Goal: Task Accomplishment & Management: Use online tool/utility

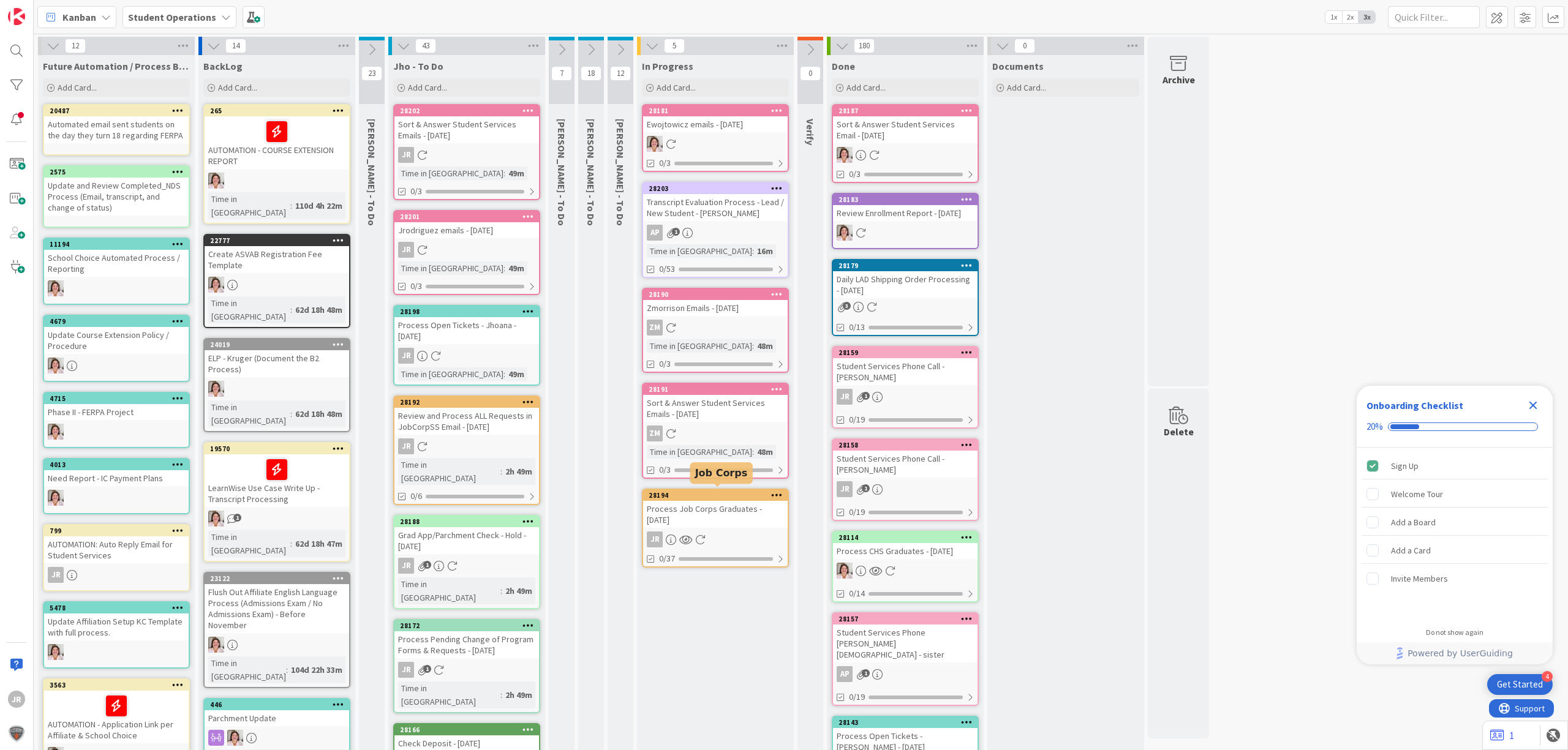
click at [736, 510] on div "Process Job Corps Graduates - 09/12/2025" at bounding box center [716, 514] width 145 height 27
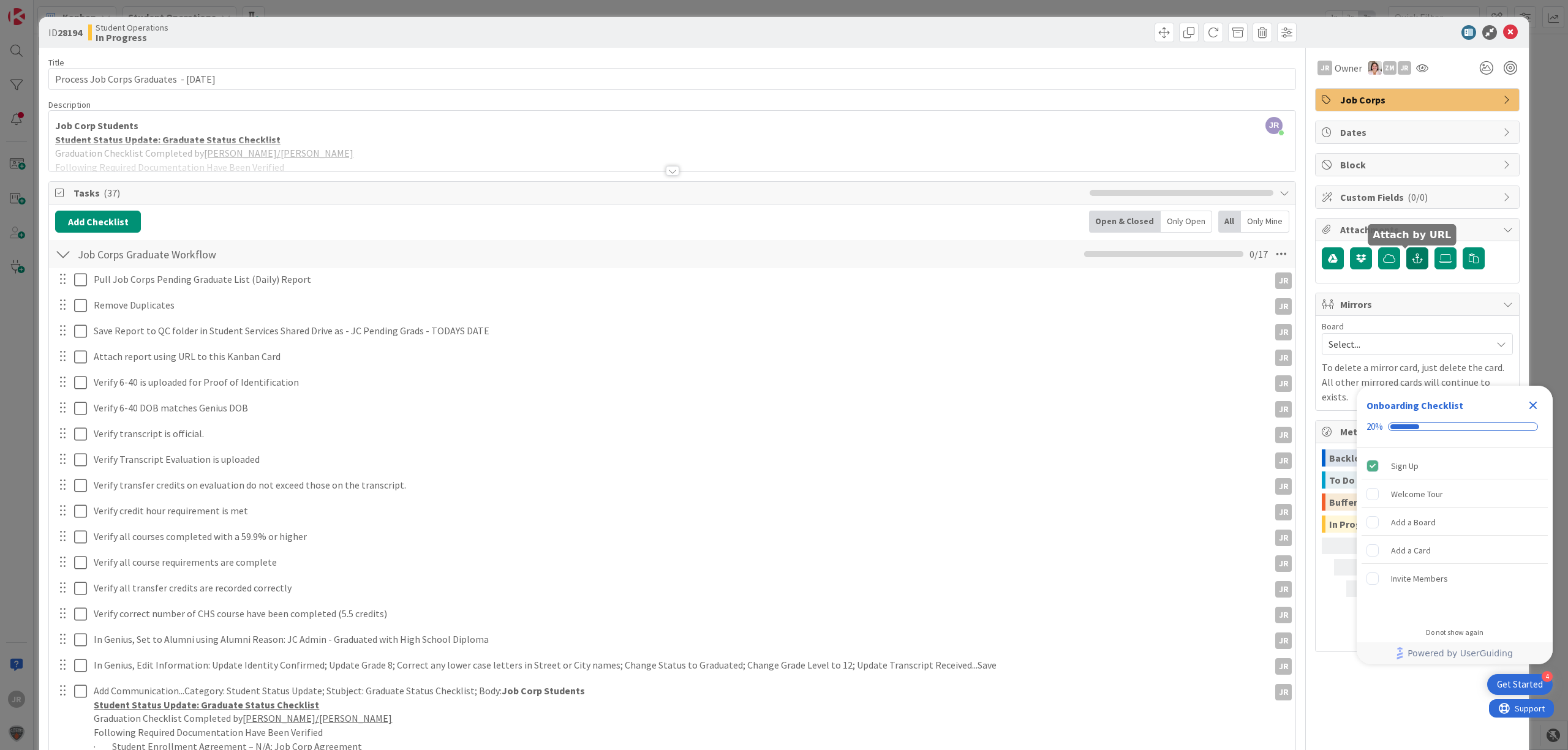
click at [1412, 265] on button "button" at bounding box center [1417, 258] width 22 height 22
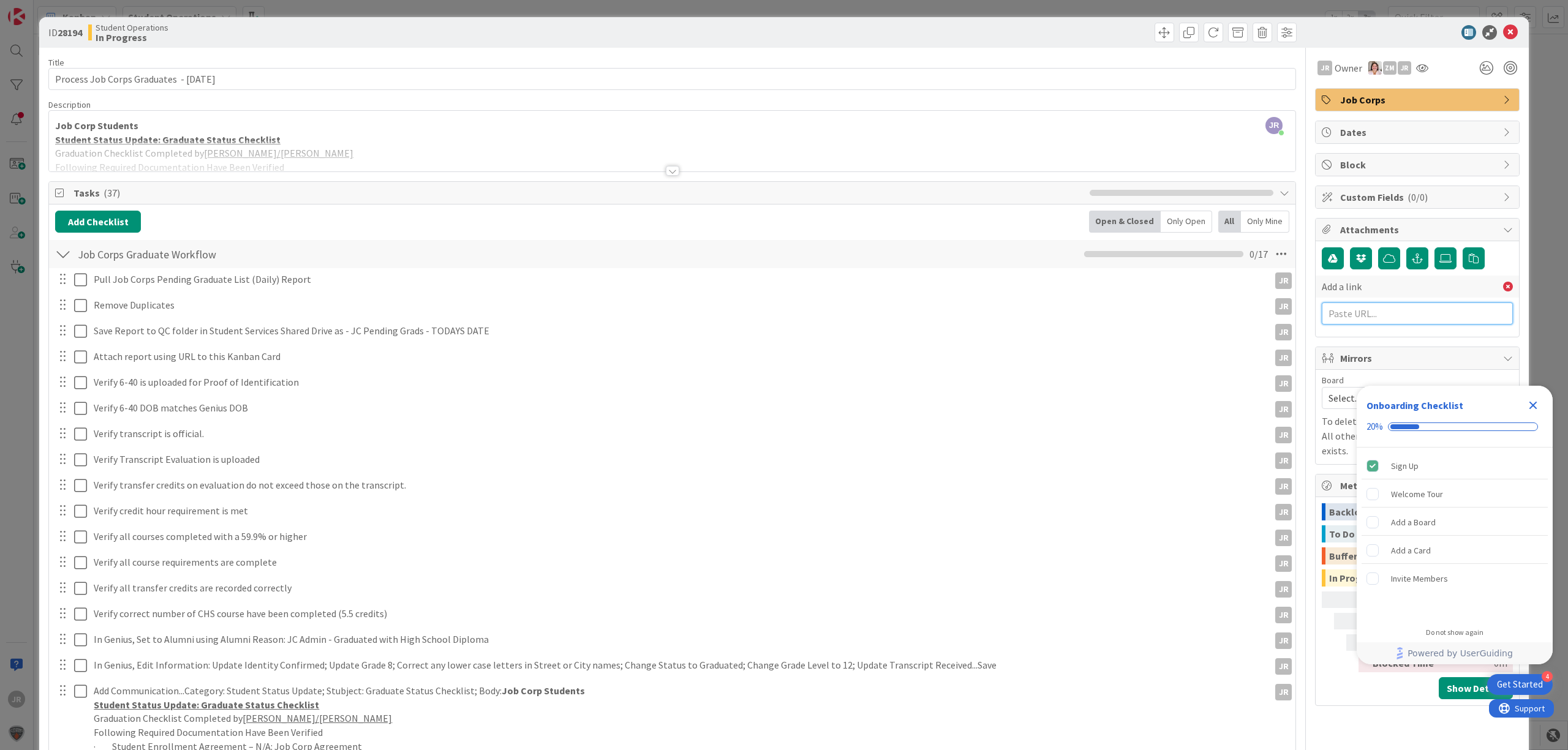
click at [1385, 321] on input "text" at bounding box center [1417, 313] width 191 height 22
paste input "https://citizenshighschool.sharepoint.com/:x:/s/CHSStudentServices/EWHHqbw-Ly9M…"
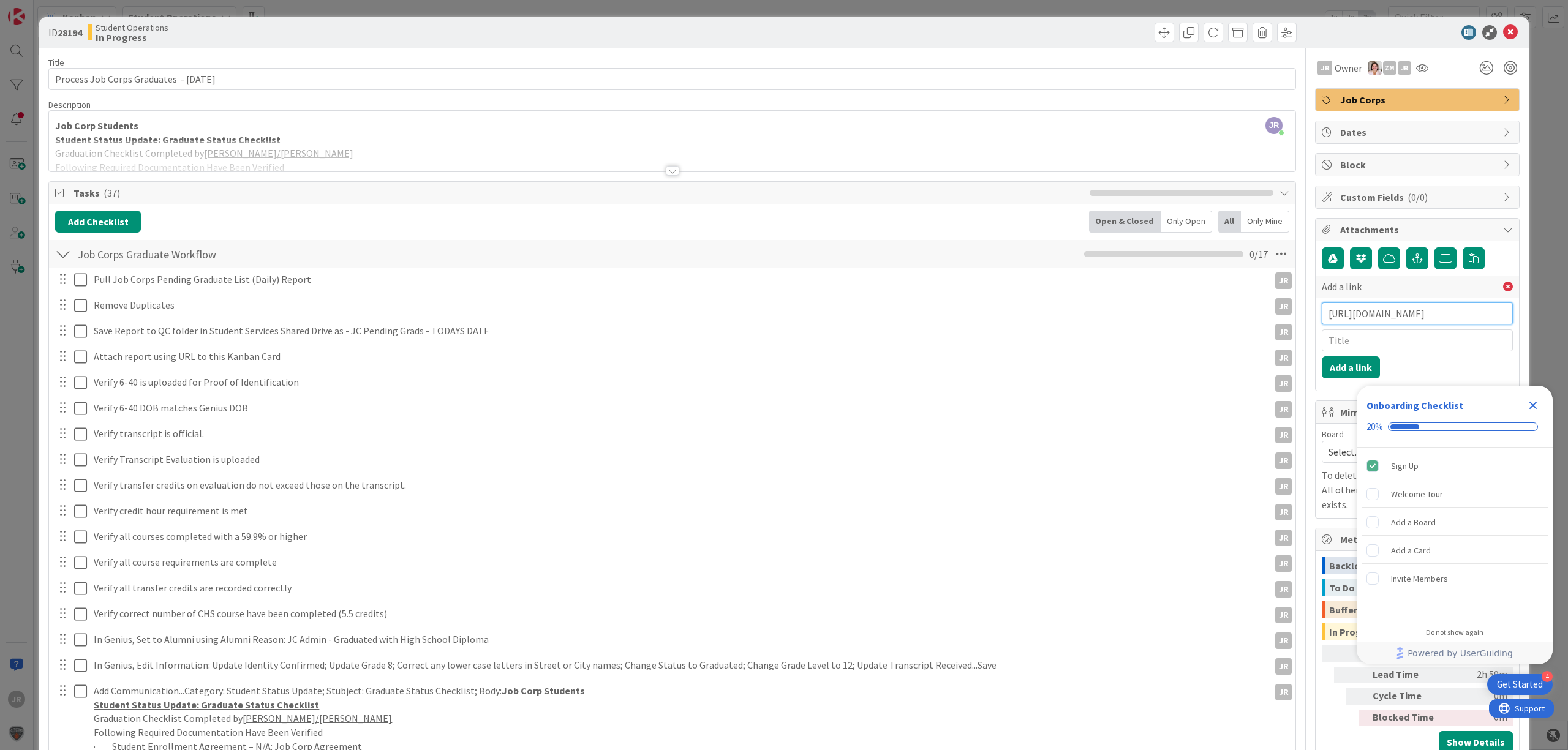
scroll to position [0, 390]
type input "https://citizenshighschool.sharepoint.com/:x:/s/CHSStudentServices/EWHHqbw-Ly9M…"
click at [1396, 352] on input "text" at bounding box center [1417, 340] width 191 height 22
type input "JC Pending Grads 9/12/25"
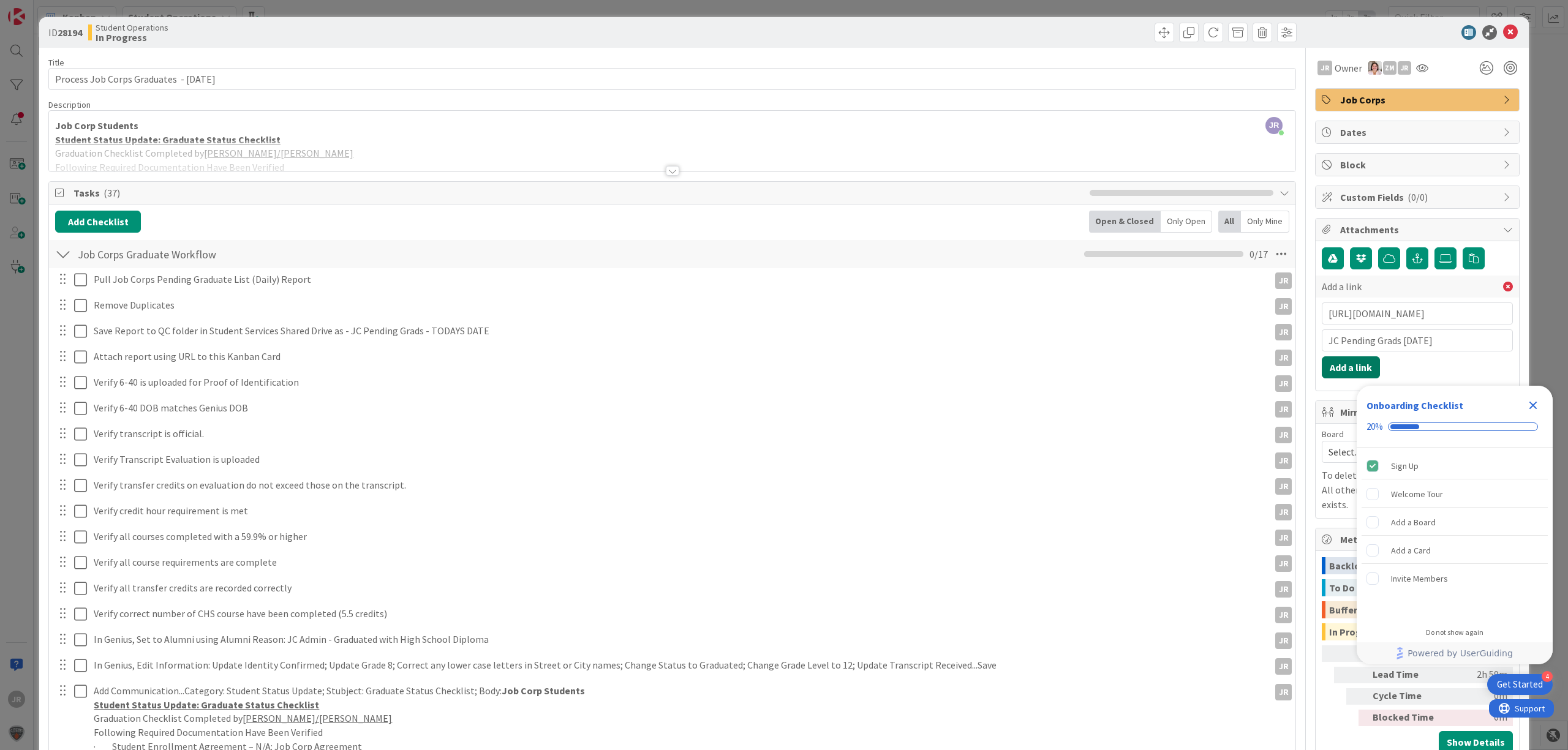
click button "Add a link" at bounding box center [1351, 367] width 58 height 22
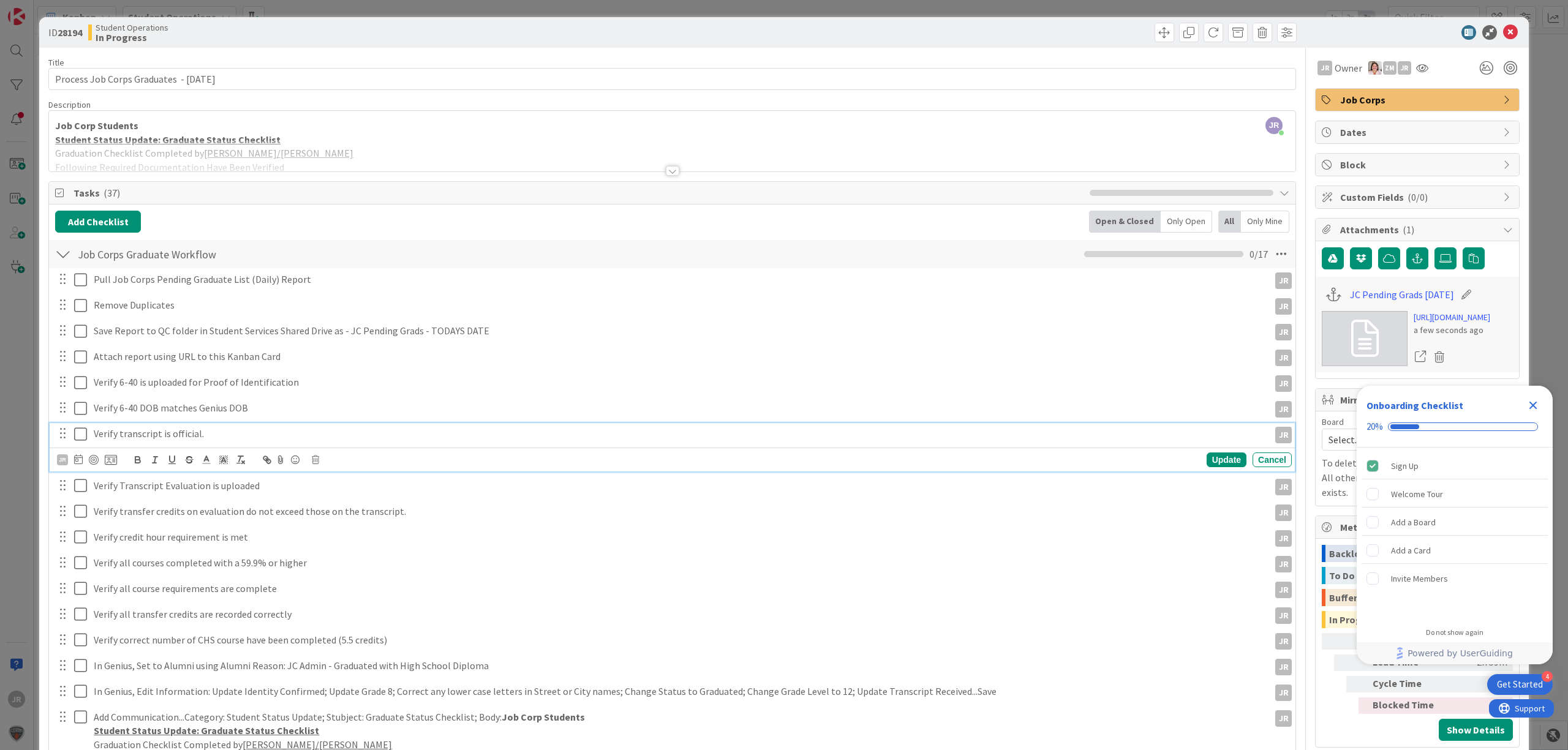
click at [741, 430] on p "Verify transcript is official." at bounding box center [679, 434] width 1171 height 14
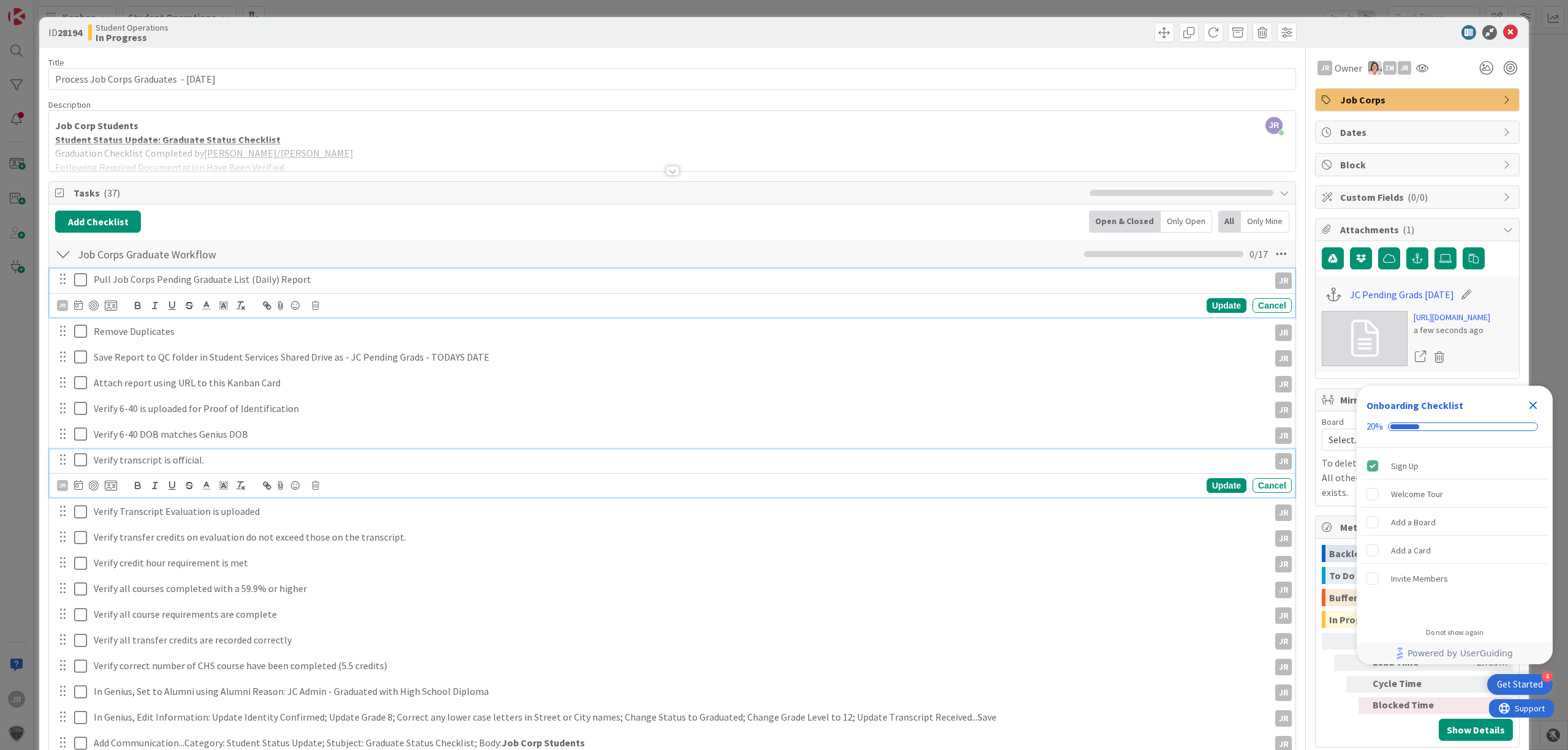
click at [76, 279] on icon at bounding box center [80, 280] width 13 height 15
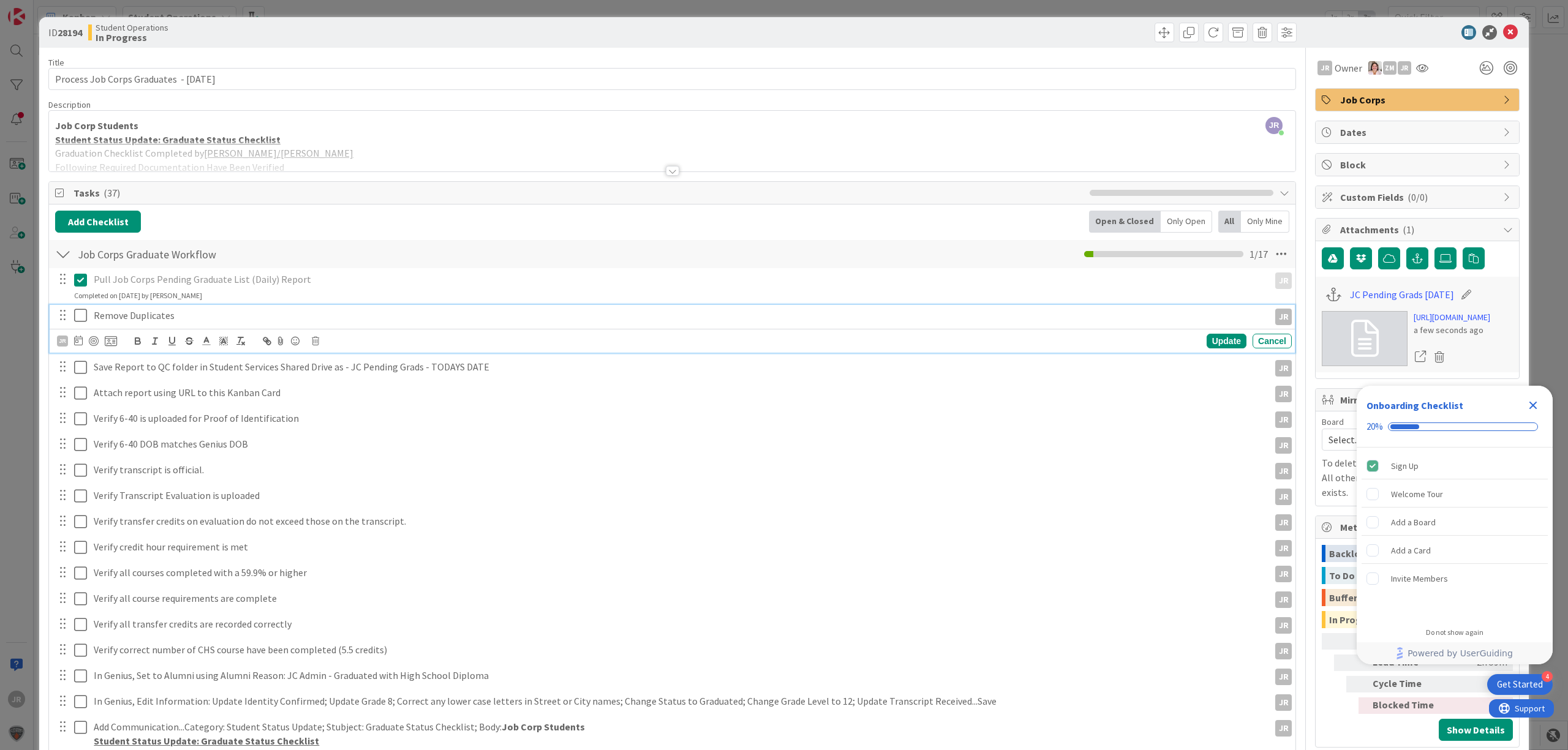
click at [80, 316] on icon at bounding box center [80, 316] width 13 height 15
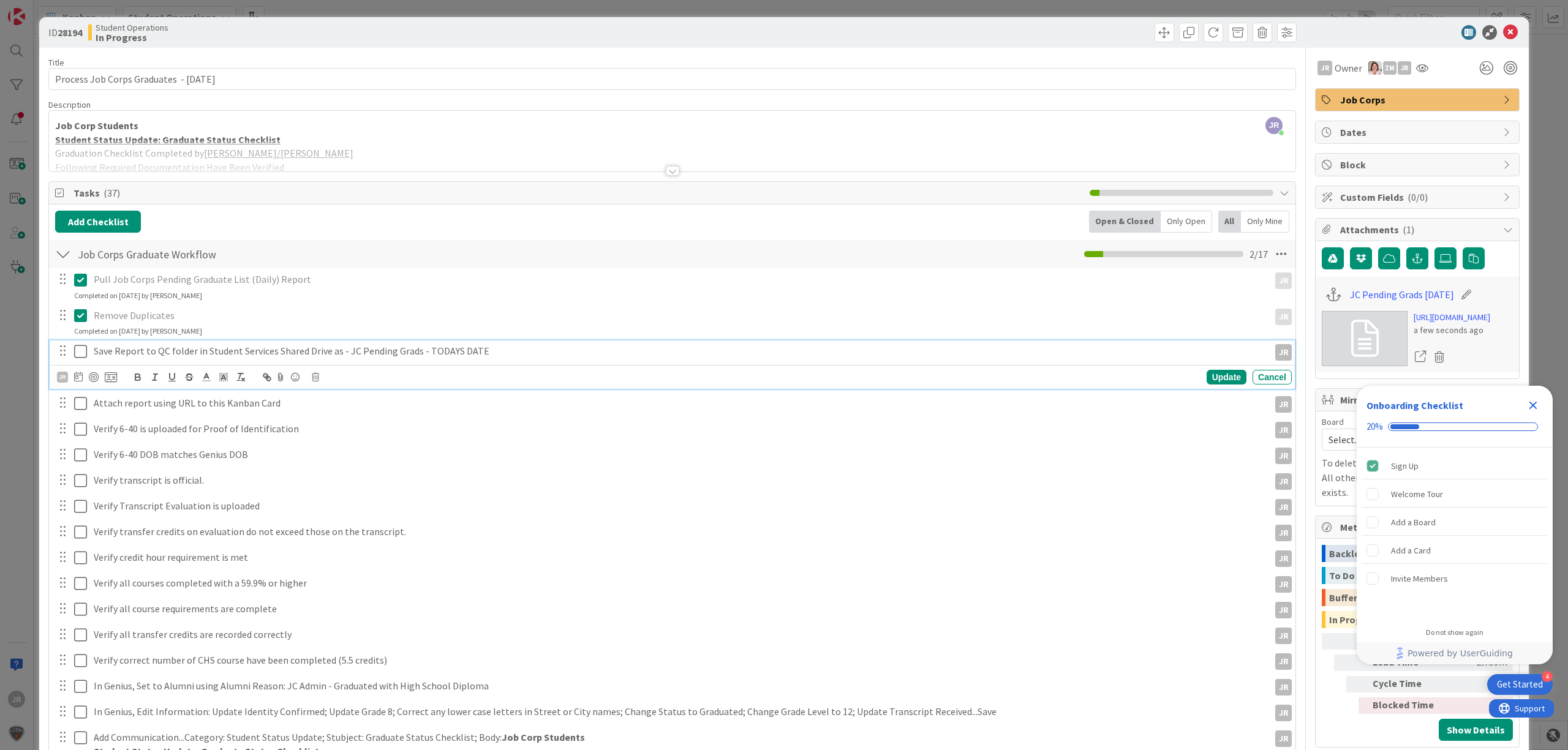
click at [79, 358] on icon at bounding box center [80, 352] width 13 height 15
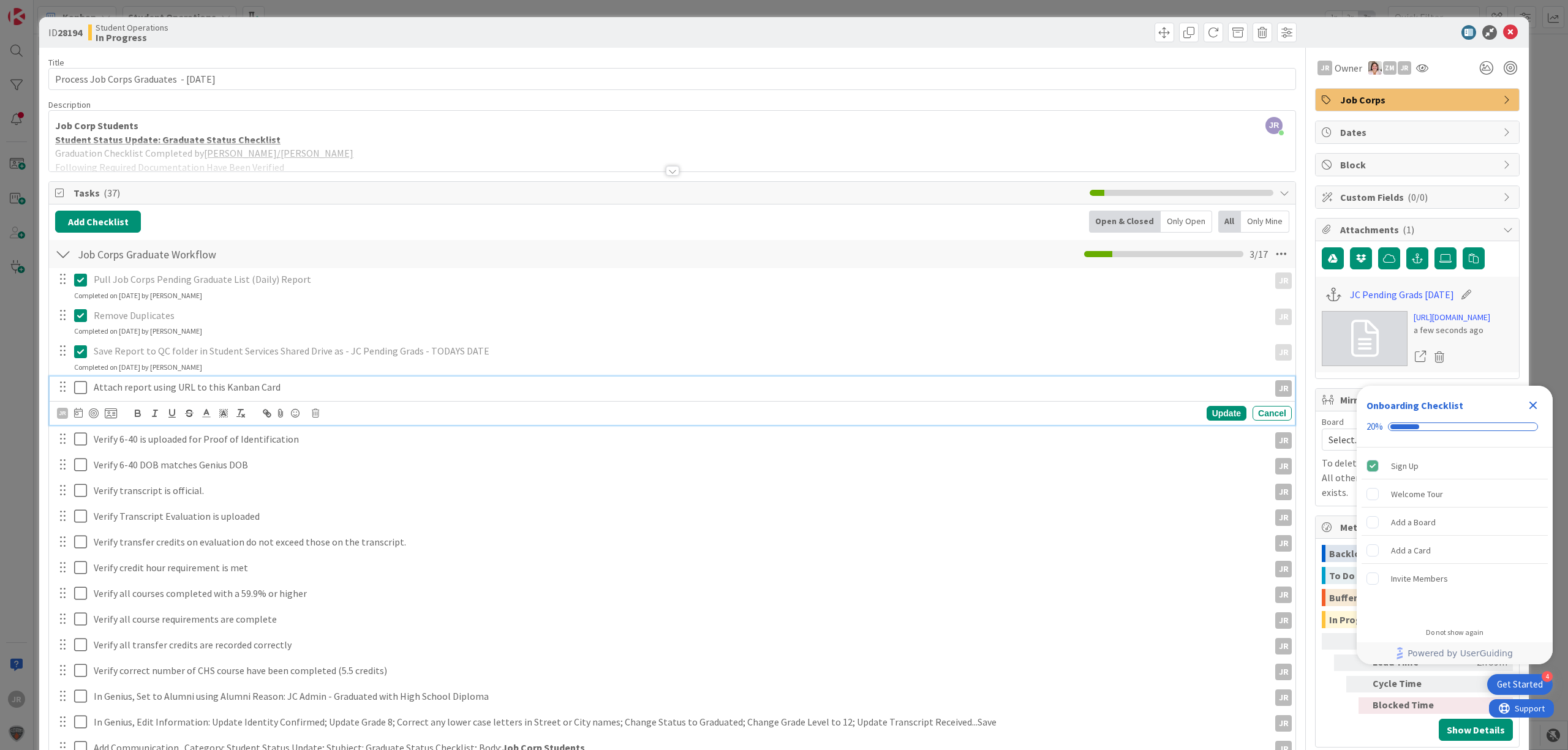
click at [80, 396] on button at bounding box center [81, 388] width 15 height 20
